Goal: Check status: Check status

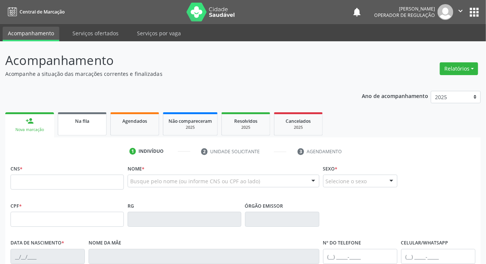
click at [93, 126] on link "Na fila" at bounding box center [82, 123] width 49 height 23
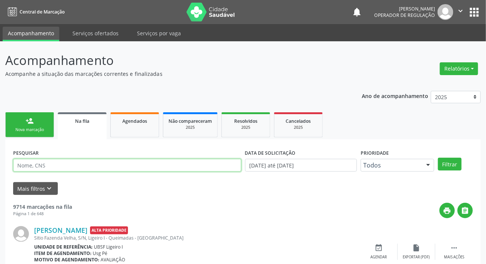
click at [108, 163] on input "text" at bounding box center [127, 165] width 228 height 13
paste input "706 4056 2239 1989"
type input "706 4056 2239 1989"
click at [438, 158] on button "Filtrar" at bounding box center [450, 164] width 24 height 13
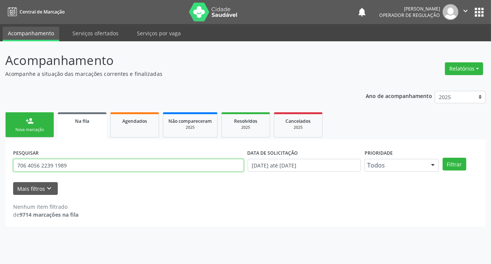
click at [83, 166] on input "706 4056 2239 1989" at bounding box center [128, 165] width 231 height 13
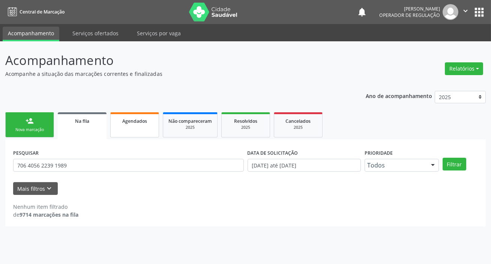
click at [124, 118] on span "Agendados" at bounding box center [134, 121] width 25 height 6
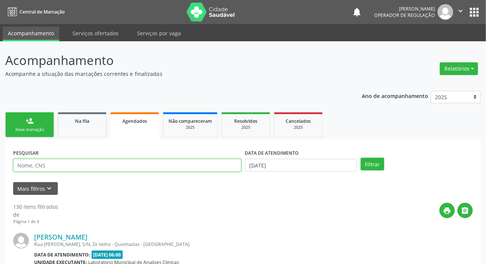
click at [113, 164] on input "text" at bounding box center [127, 165] width 228 height 13
paste input "706 4056 2239 1989"
type input "706 4056 2239 1989"
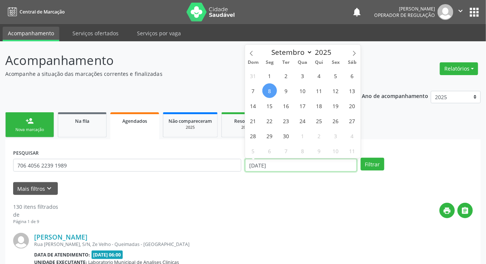
click at [268, 163] on input "[DATE]" at bounding box center [301, 165] width 112 height 13
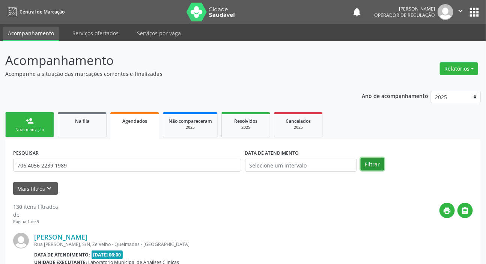
click at [372, 164] on button "Filtrar" at bounding box center [373, 164] width 24 height 13
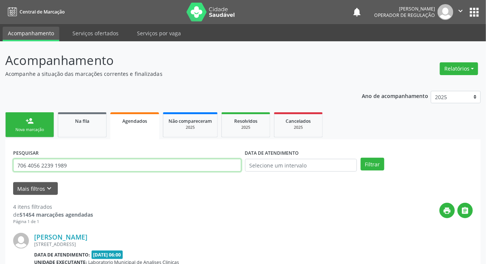
click at [96, 167] on input "706 4056 2239 1989" at bounding box center [127, 165] width 228 height 13
type input "700007643793608"
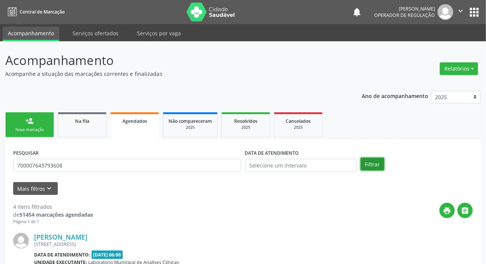
click at [369, 165] on button "Filtrar" at bounding box center [373, 164] width 24 height 13
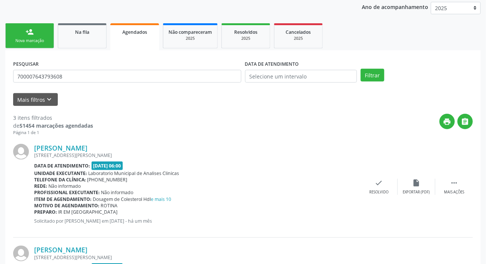
scroll to position [80, 0]
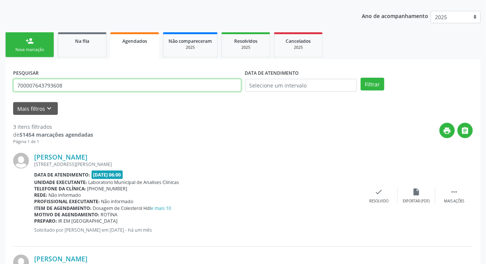
click at [89, 84] on input "700007643793608" at bounding box center [127, 85] width 228 height 13
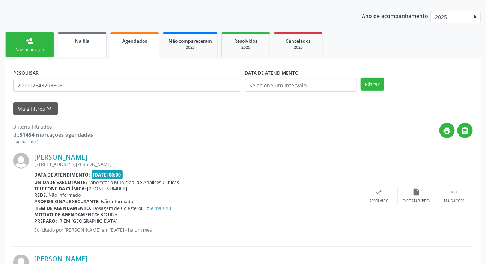
click at [84, 41] on span "Na fila" at bounding box center [82, 41] width 14 height 6
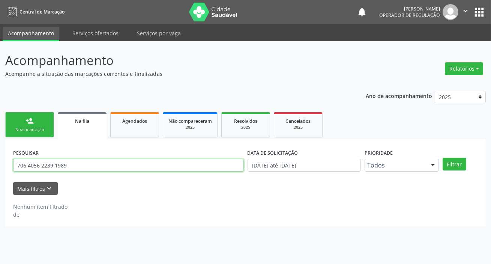
click at [108, 163] on input "706 4056 2239 1989" at bounding box center [128, 165] width 231 height 13
type input "702004349959980"
click at [443, 158] on button "Filtrar" at bounding box center [455, 164] width 24 height 13
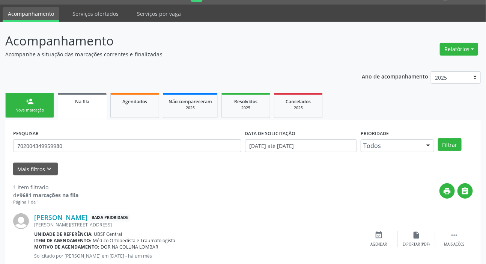
scroll to position [41, 0]
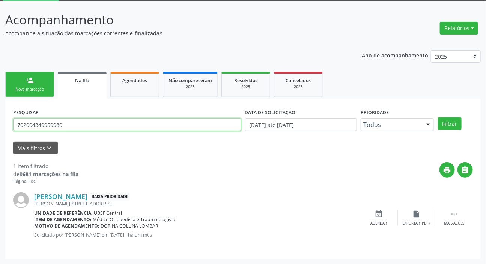
click at [82, 128] on input "702004349959980" at bounding box center [127, 124] width 228 height 13
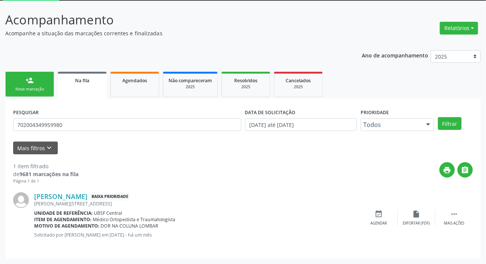
click at [130, 99] on div "PESQUISAR 702004349959980 DATA DE SOLICITAÇÃO [DATE] até [DATE] Prioridade Todo…" at bounding box center [242, 179] width 475 height 160
click at [133, 87] on link "Agendados" at bounding box center [134, 84] width 49 height 25
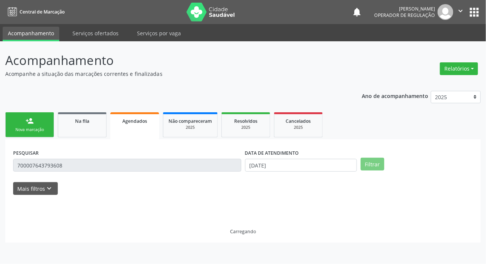
scroll to position [0, 0]
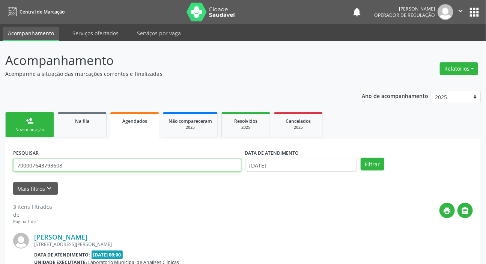
click at [124, 163] on input "700007643793608" at bounding box center [127, 165] width 228 height 13
paste input "2004349959980"
type input "702004349959980"
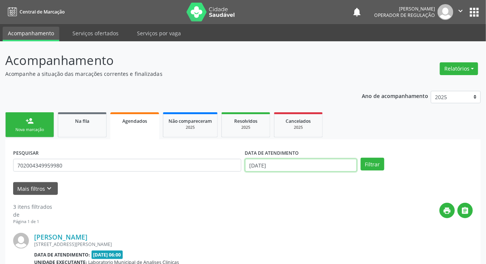
click at [308, 162] on input "[DATE]" at bounding box center [301, 165] width 112 height 13
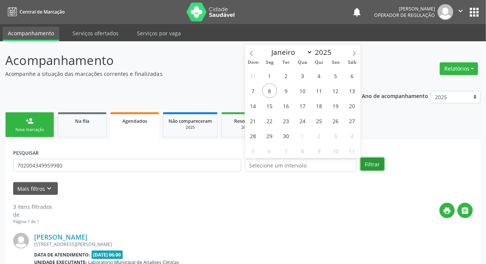
click at [375, 162] on button "Filtrar" at bounding box center [373, 164] width 24 height 13
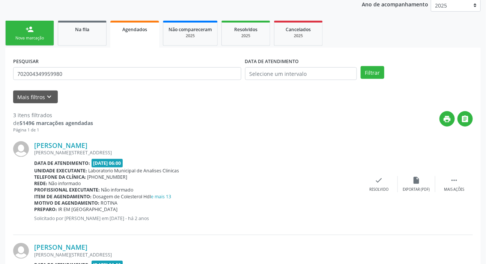
scroll to position [80, 0]
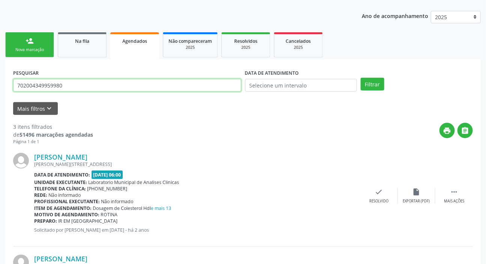
click at [51, 82] on input "702004349959980" at bounding box center [127, 85] width 228 height 13
